Goal: Transaction & Acquisition: Purchase product/service

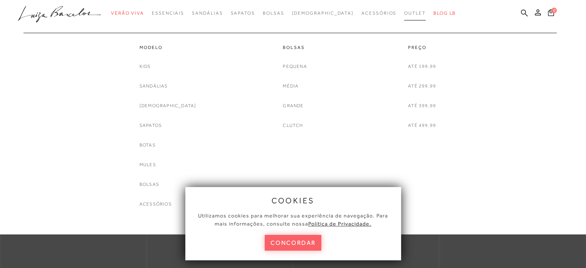
click at [404, 11] on span "Outlet" at bounding box center [415, 12] width 22 height 5
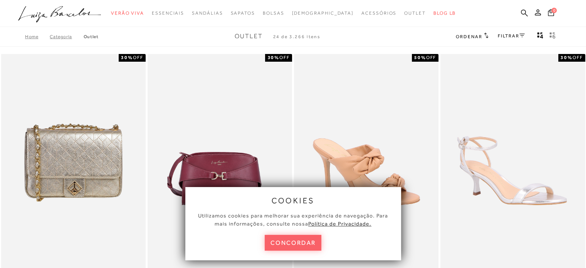
click at [513, 32] on div "FILTRAR" at bounding box center [511, 37] width 27 height 10
click at [512, 35] on link "FILTRAR" at bounding box center [511, 35] width 27 height 5
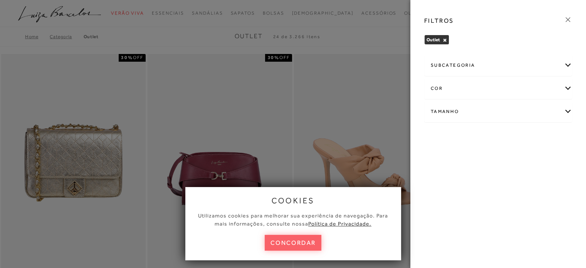
click at [487, 81] on div "cor" at bounding box center [498, 88] width 147 height 20
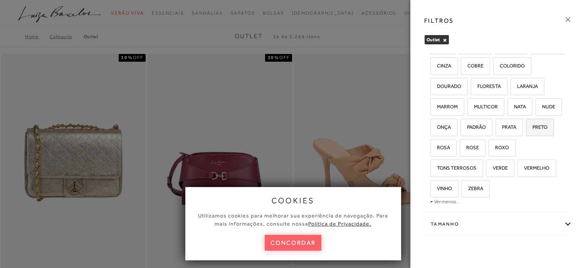
scroll to position [91, 0]
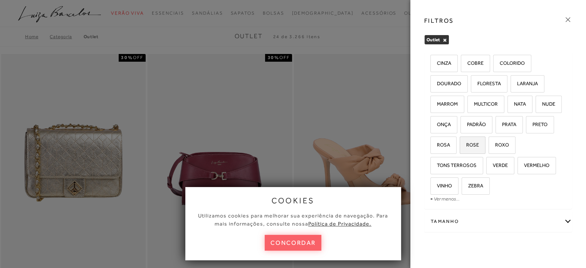
click at [485, 140] on label "ROSE" at bounding box center [472, 145] width 25 height 17
click at [466, 142] on input "ROSE" at bounding box center [463, 146] width 8 height 8
checkbox input "true"
click at [450, 142] on span "ROSA" at bounding box center [440, 145] width 19 height 6
click at [437, 142] on input "ROSA" at bounding box center [433, 146] width 8 height 8
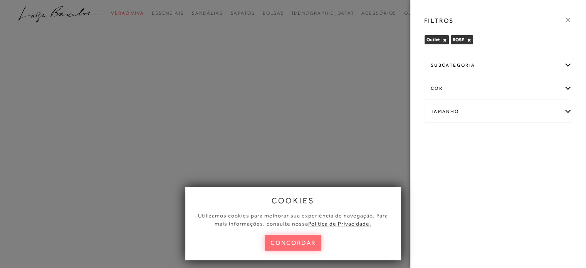
click at [310, 248] on button "concordar" at bounding box center [293, 243] width 57 height 16
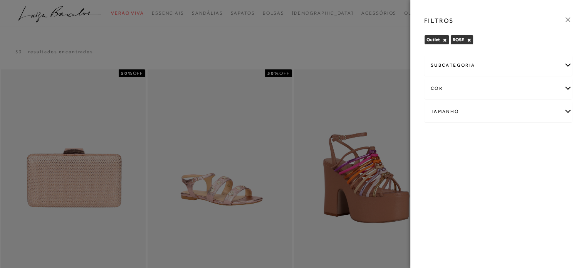
click at [570, 17] on icon at bounding box center [568, 19] width 8 height 8
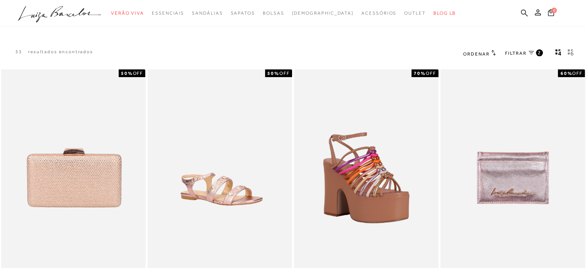
click at [530, 51] on icon at bounding box center [531, 53] width 5 height 4
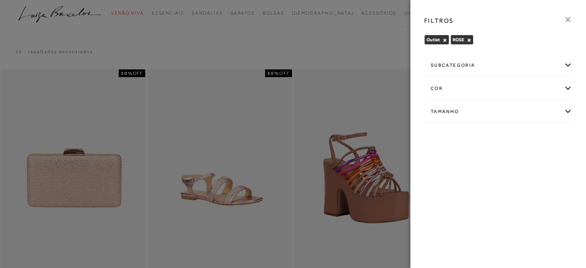
drag, startPoint x: 470, startPoint y: 40, endPoint x: 473, endPoint y: 45, distance: 5.6
click at [479, 46] on div "Outlet × ROSE × Limpar todos os refinamentos" at bounding box center [498, 41] width 148 height 12
click at [470, 42] on button "×" at bounding box center [469, 39] width 4 height 5
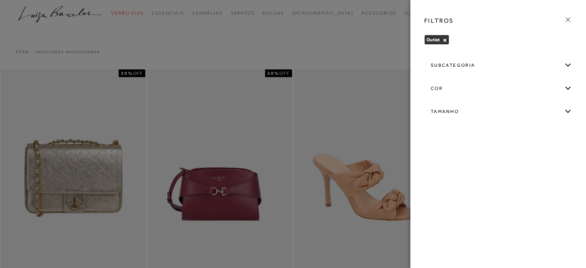
click at [460, 91] on div "cor" at bounding box center [498, 88] width 147 height 20
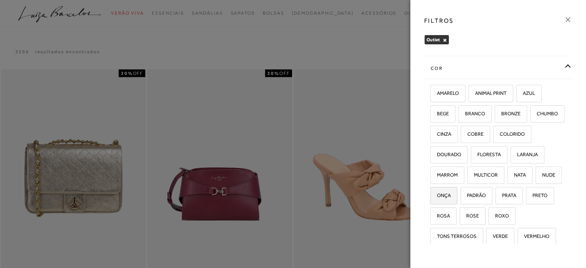
scroll to position [39, 0]
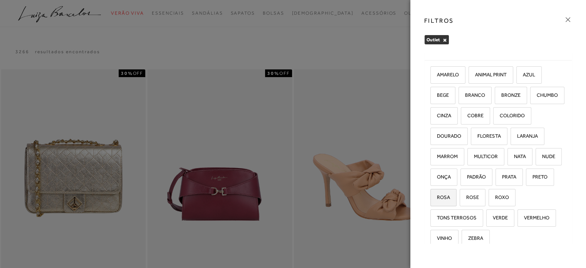
click at [450, 198] on span "ROSA" at bounding box center [440, 197] width 19 height 6
click at [437, 198] on input "ROSA" at bounding box center [433, 199] width 8 height 8
checkbox input "true"
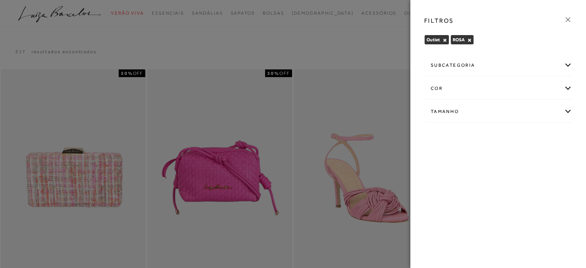
click at [565, 21] on icon at bounding box center [568, 19] width 8 height 8
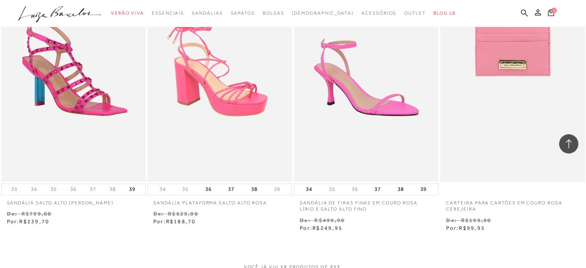
scroll to position [694, 0]
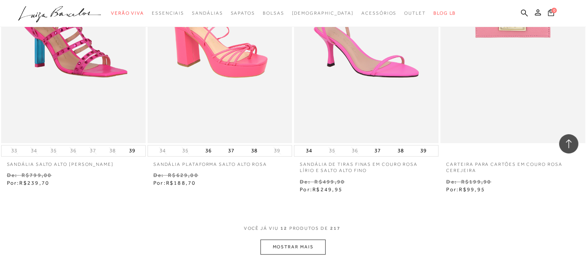
click at [296, 245] on button "MOSTRAR MAIS" at bounding box center [293, 246] width 65 height 15
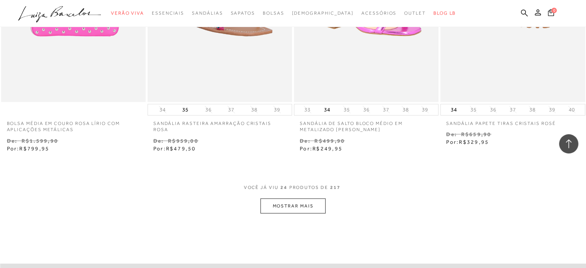
scroll to position [1619, 0]
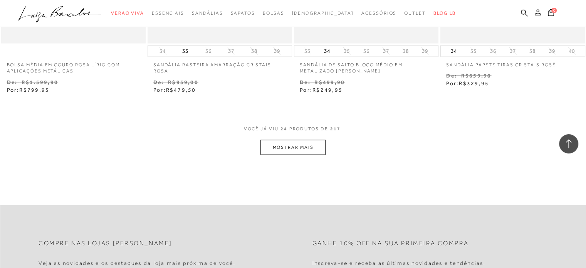
click at [299, 145] on button "MOSTRAR MAIS" at bounding box center [293, 147] width 65 height 15
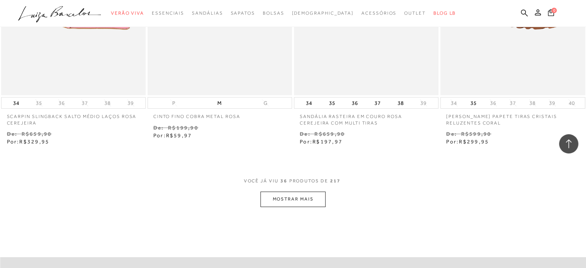
scroll to position [2428, 0]
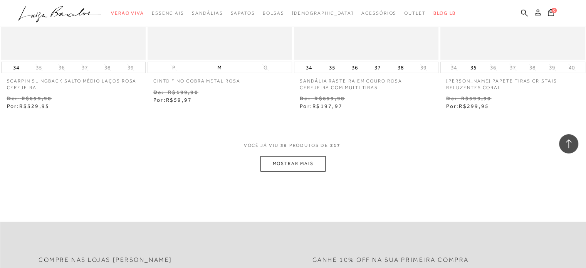
click at [301, 168] on button "MOSTRAR MAIS" at bounding box center [293, 163] width 65 height 15
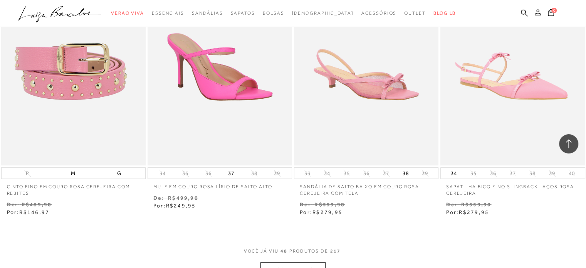
scroll to position [3199, 0]
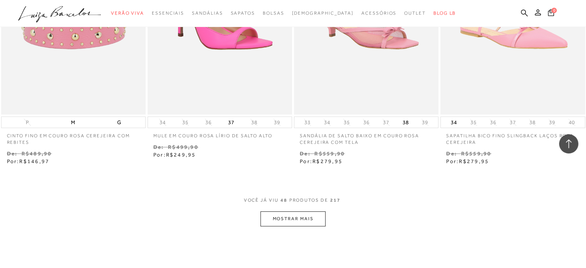
drag, startPoint x: 272, startPoint y: 235, endPoint x: 291, endPoint y: 216, distance: 27.0
click at [291, 216] on button "MOSTRAR MAIS" at bounding box center [293, 218] width 65 height 15
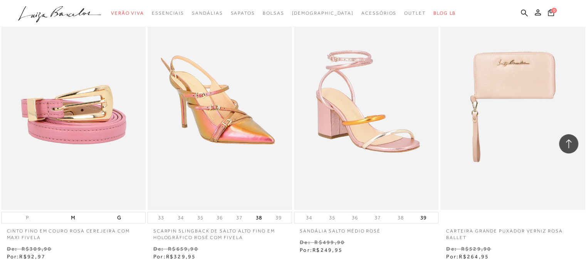
scroll to position [4046, 0]
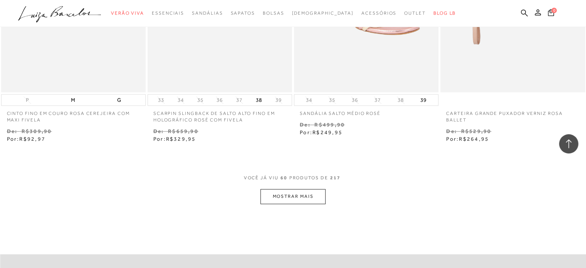
click at [295, 191] on button "MOSTRAR MAIS" at bounding box center [293, 196] width 65 height 15
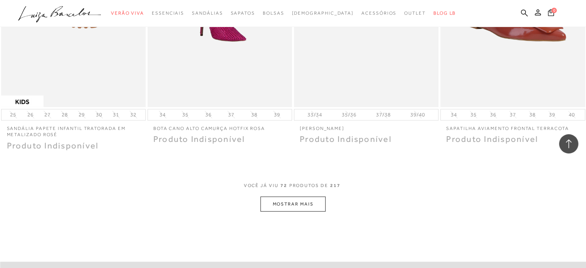
scroll to position [4856, 0]
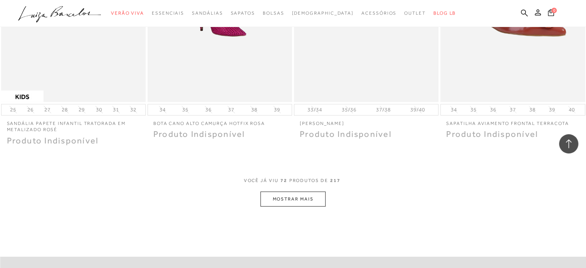
click at [279, 203] on button "MOSTRAR MAIS" at bounding box center [293, 199] width 65 height 15
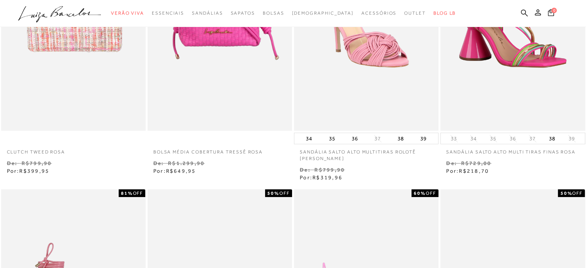
scroll to position [0, 0]
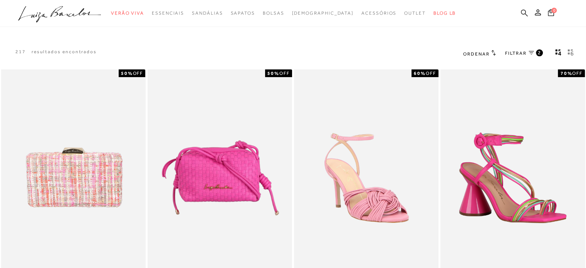
click at [521, 13] on icon at bounding box center [524, 12] width 7 height 7
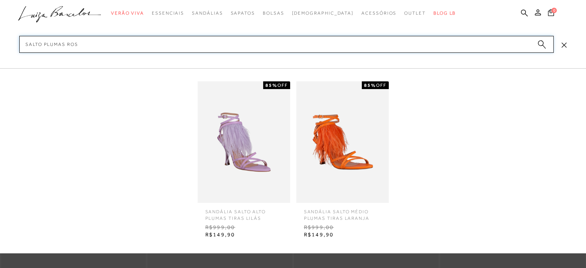
type input "salto plumas rosa"
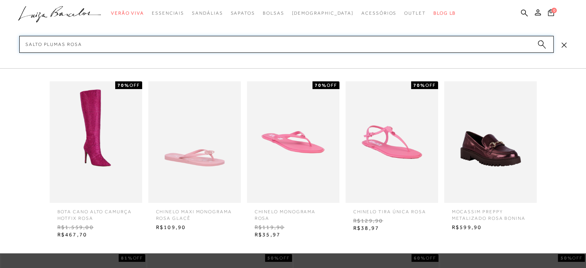
scroll to position [77, 0]
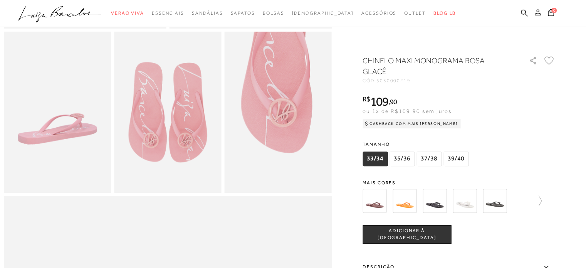
scroll to position [39, 0]
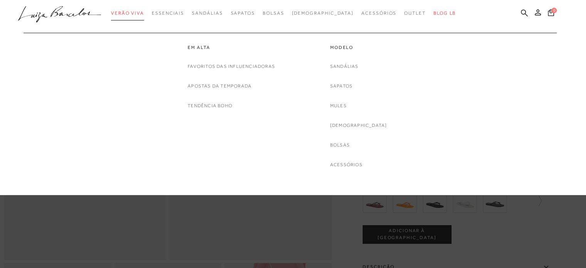
click at [137, 14] on span "Verão Viva" at bounding box center [127, 12] width 33 height 5
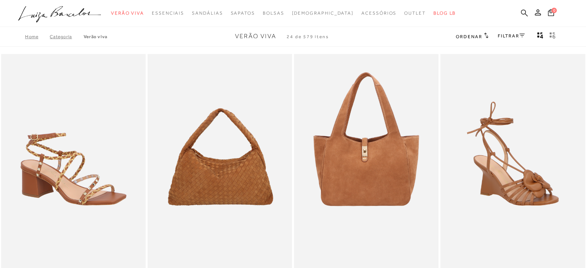
click at [526, 17] on link at bounding box center [524, 14] width 7 height 10
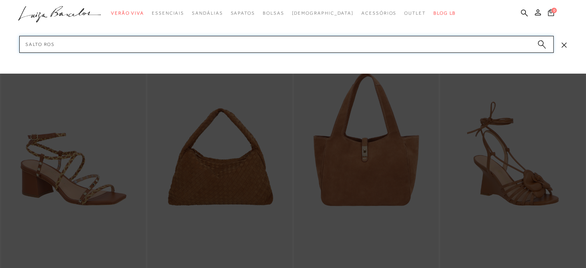
type input "salto rosa"
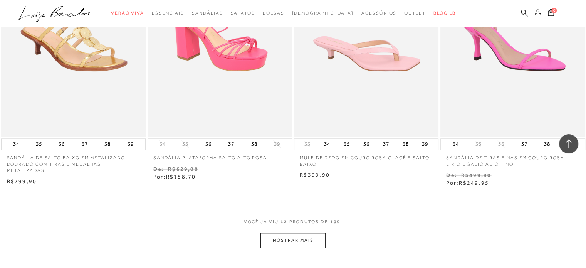
scroll to position [848, 0]
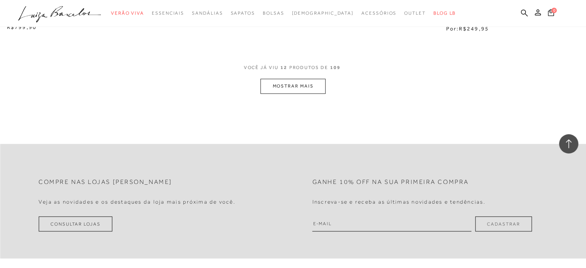
click at [307, 89] on button "MOSTRAR MAIS" at bounding box center [293, 86] width 65 height 15
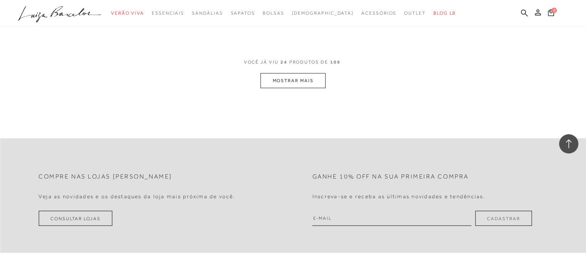
scroll to position [1696, 0]
